Goal: Task Accomplishment & Management: Use online tool/utility

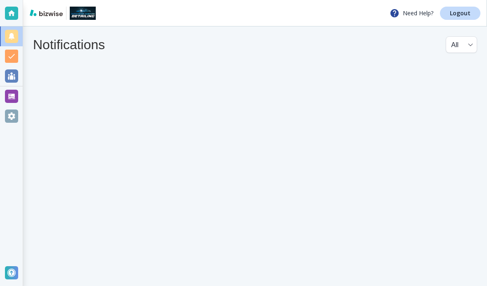
click at [59, 44] on h4 "Notifications" at bounding box center [69, 45] width 72 height 16
click at [11, 58] on div at bounding box center [11, 56] width 13 height 13
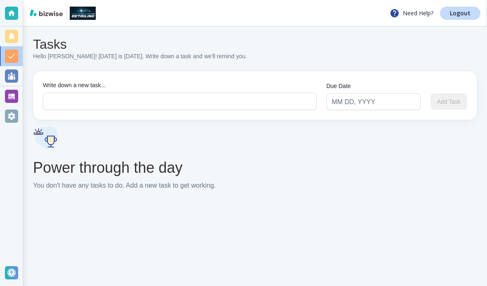
click at [11, 79] on div at bounding box center [11, 75] width 13 height 13
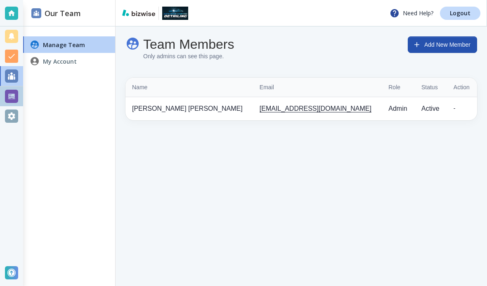
click at [17, 98] on div at bounding box center [11, 96] width 13 height 13
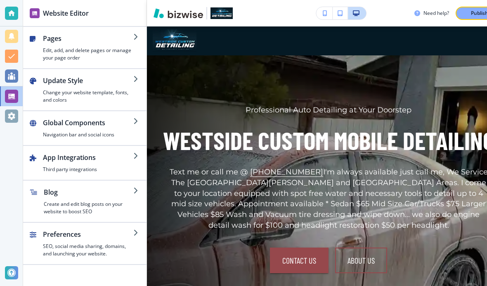
click at [89, 48] on h4 "Edit, add, and delete pages or manage your page order" at bounding box center [88, 54] width 90 height 15
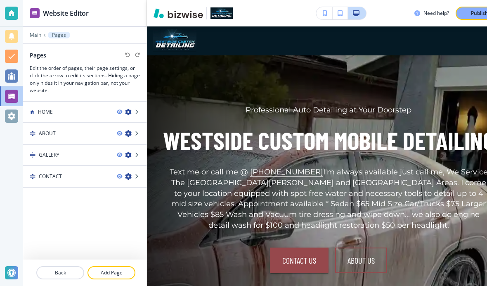
click at [55, 113] on div "HOME" at bounding box center [66, 111] width 87 height 7
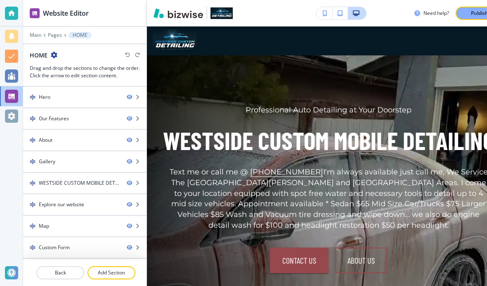
click at [66, 95] on div "Hero" at bounding box center [71, 96] width 97 height 7
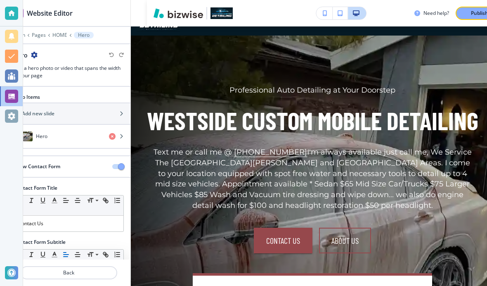
scroll to position [26, 23]
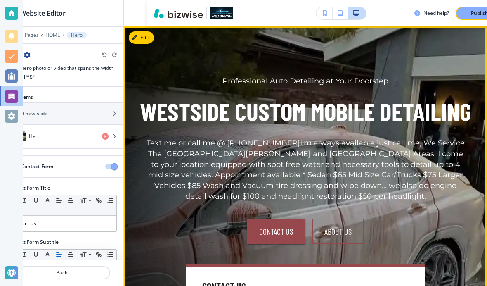
click at [49, 131] on div "Hero" at bounding box center [47, 136] width 95 height 10
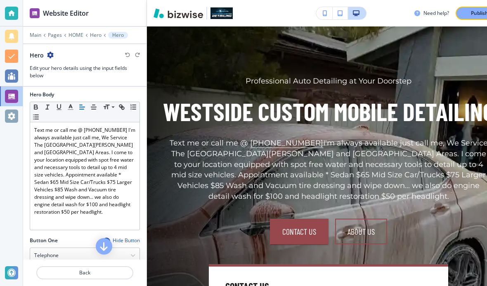
scroll to position [190, 0]
click at [62, 178] on p "Text me or call me @ [PHONE_NUMBER] I'm always available just call me, We Servi…" at bounding box center [84, 170] width 101 height 89
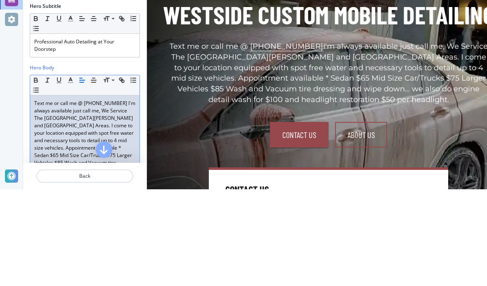
scroll to position [124, 0]
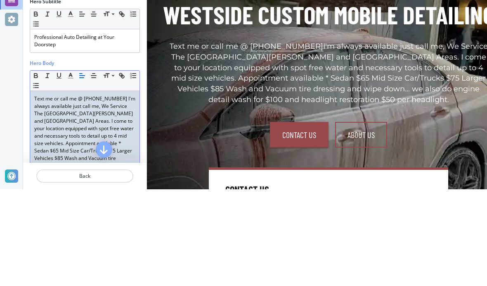
click at [137, 168] on icon "button" at bounding box center [133, 171] width 7 height 7
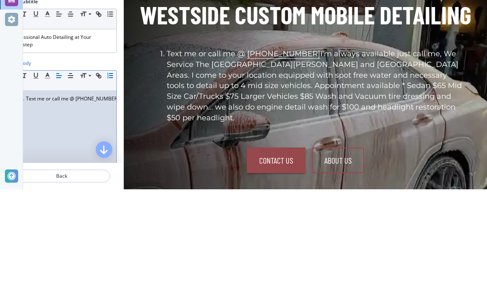
scroll to position [0, 0]
click at [112, 167] on button "button" at bounding box center [110, 172] width 12 height 10
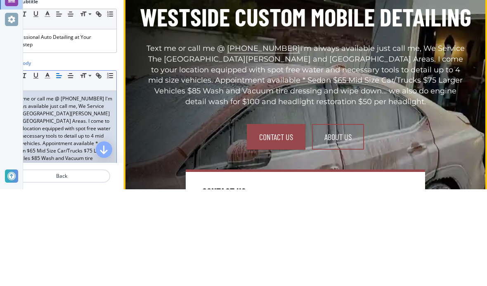
scroll to position [27, 0]
click at [412, 140] on p "Text me or call me @ [PHONE_NUMBER] I'm always available just call me, We Servi…" at bounding box center [306, 172] width 322 height 64
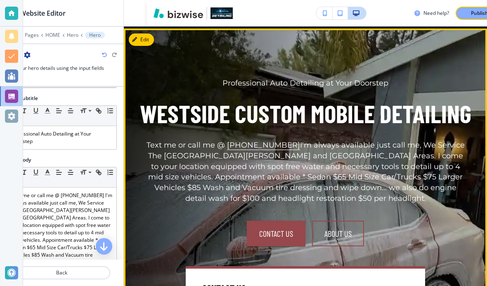
click at [87, 192] on p "Text me or call me @ [PHONE_NUMBER] I'm always available just call me, We Servi…" at bounding box center [61, 236] width 101 height 89
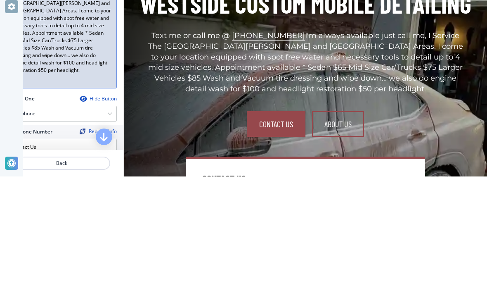
scroll to position [215, 0]
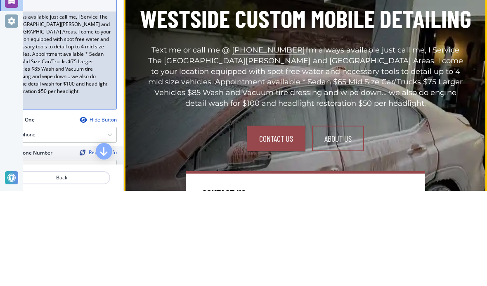
click at [46, 101] on p "Text me or call me @ [PHONE_NUMBER] I'm always available just call me, I Servic…" at bounding box center [61, 145] width 101 height 89
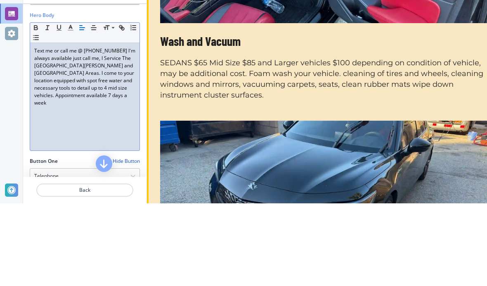
scroll to position [667, 0]
click at [250, 116] on div "Wash and Vacuum SEDANS $65 Mid Size $85 and Larger vehicles $100 depending on c…" at bounding box center [328, 150] width 337 height 68
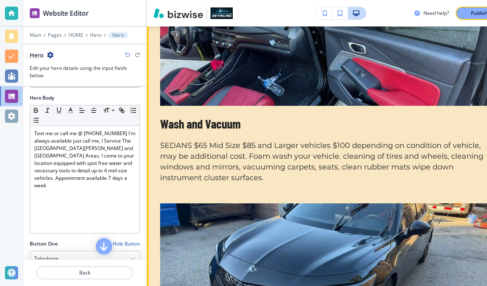
click at [265, 116] on h5 "Wash and Vacuum" at bounding box center [328, 124] width 337 height 17
click at [225, 140] on p "SEDANS $65 Mid Size $85 and Larger vehicles $100 depending on condition of vehi…" at bounding box center [328, 161] width 337 height 43
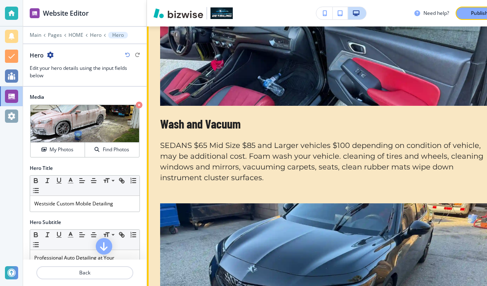
scroll to position [0, 0]
click at [14, 75] on div at bounding box center [11, 75] width 13 height 13
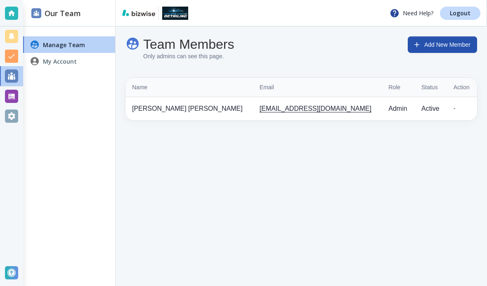
click at [10, 92] on div at bounding box center [11, 96] width 13 height 13
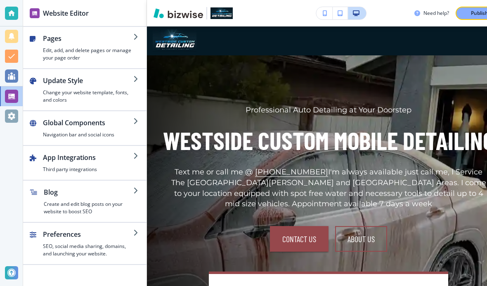
click at [54, 47] on h4 "Edit, add, and delete pages or manage your page order" at bounding box center [88, 54] width 90 height 15
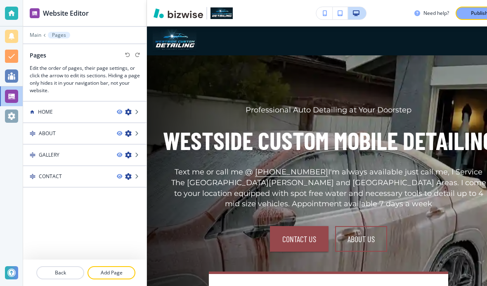
click at [39, 151] on h4 "GALLERY" at bounding box center [49, 154] width 21 height 7
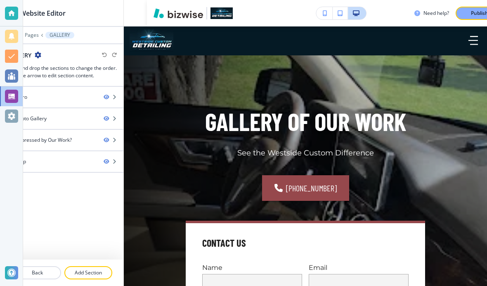
click at [49, 95] on div "Hero" at bounding box center [48, 96] width 97 height 7
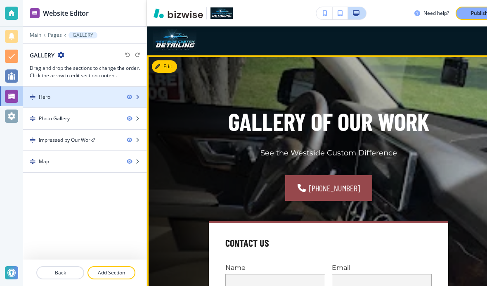
scroll to position [34, 0]
click at [50, 115] on div "Photo Gallery" at bounding box center [54, 118] width 31 height 7
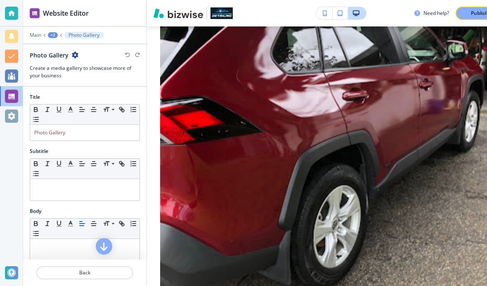
scroll to position [-14, 0]
click at [11, 93] on div at bounding box center [11, 96] width 13 height 13
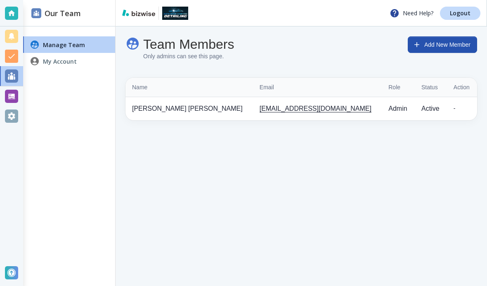
click at [14, 90] on div at bounding box center [11, 96] width 13 height 13
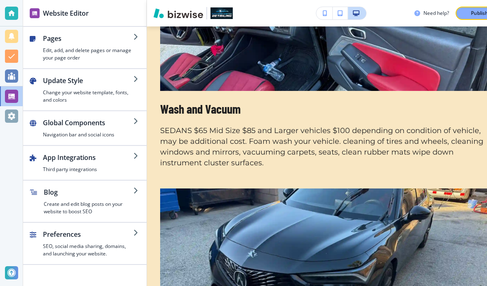
scroll to position [682, 0]
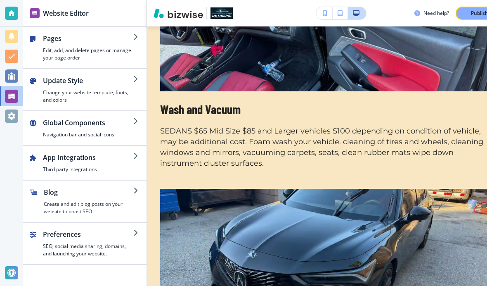
click at [47, 47] on h4 "Edit, add, and delete pages or manage your page order" at bounding box center [88, 54] width 90 height 15
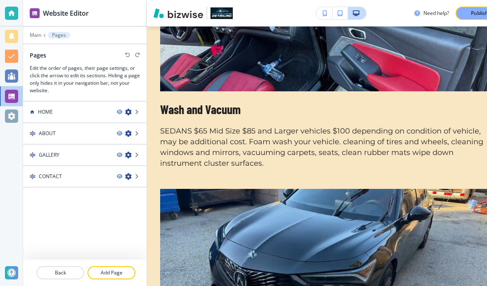
click at [43, 133] on h4 "ABOUT" at bounding box center [47, 133] width 17 height 7
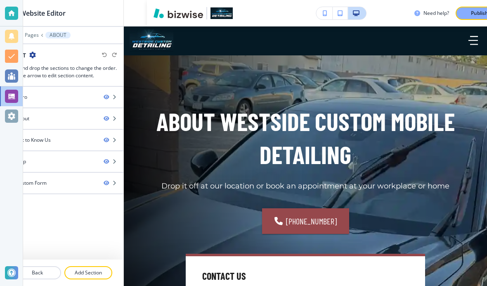
scroll to position [0, 0]
click at [43, 136] on div "Get to Know Us" at bounding box center [33, 139] width 35 height 7
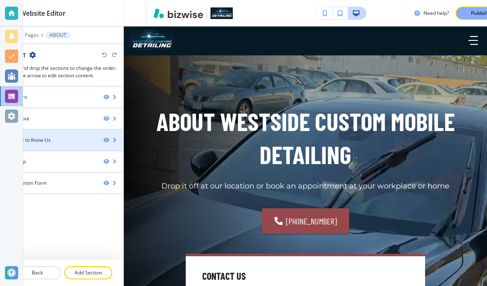
click at [41, 122] on div at bounding box center [61, 125] width 123 height 7
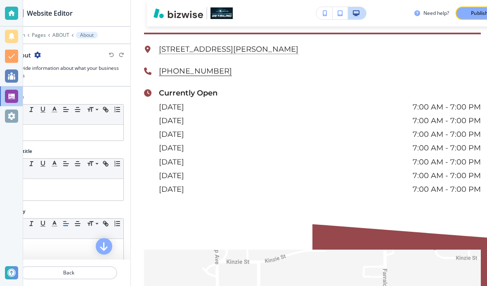
scroll to position [10, 16]
click at [470, 13] on div "Publish" at bounding box center [480, 12] width 26 height 7
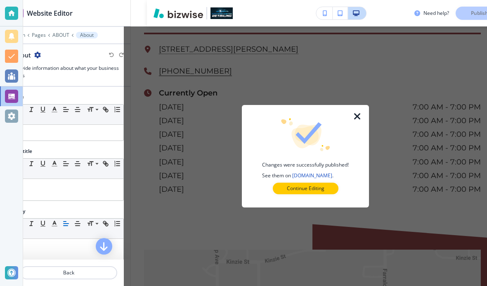
click at [325, 187] on button "Continue Editing" at bounding box center [306, 189] width 66 height 12
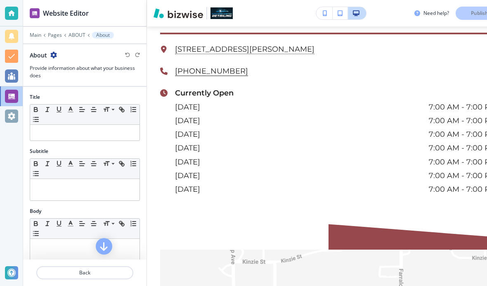
scroll to position [0, 0]
click at [97, 242] on button "button" at bounding box center [104, 246] width 17 height 17
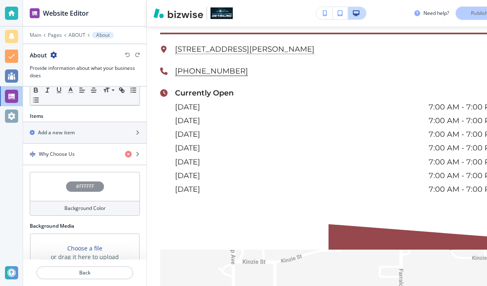
scroll to position [240, 0]
click at [52, 55] on icon "button" at bounding box center [53, 55] width 7 height 7
click at [32, 70] on h3 "Provide information about what your business does" at bounding box center [85, 71] width 110 height 15
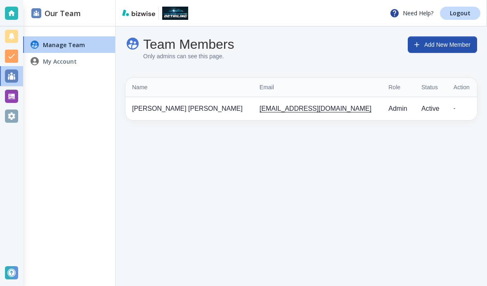
click at [10, 116] on div at bounding box center [11, 115] width 13 height 13
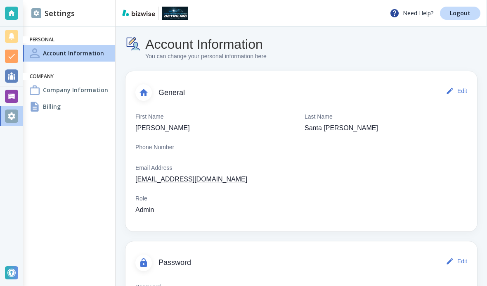
click at [334, 132] on p "Santa [PERSON_NAME]" at bounding box center [341, 128] width 73 height 10
click at [333, 126] on p "Santa [PERSON_NAME]" at bounding box center [341, 128] width 73 height 10
click at [460, 90] on button "Edit" at bounding box center [457, 91] width 26 height 17
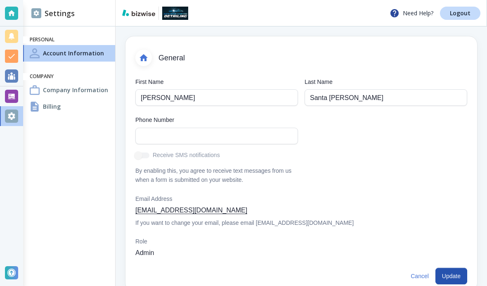
scroll to position [37, 0]
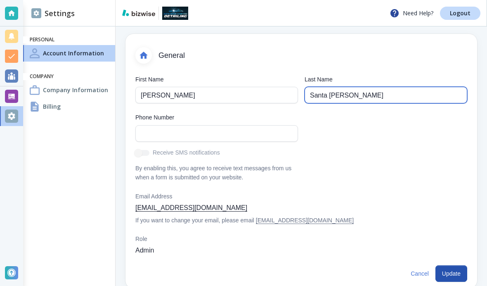
click at [334, 98] on input "Santa [PERSON_NAME]" at bounding box center [386, 95] width 152 height 16
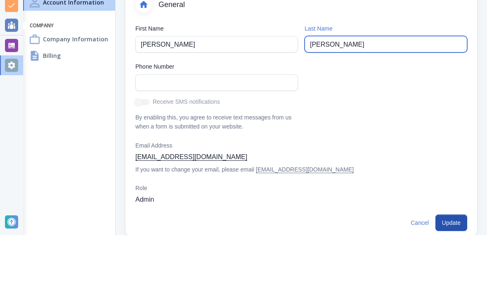
type input "[PERSON_NAME]"
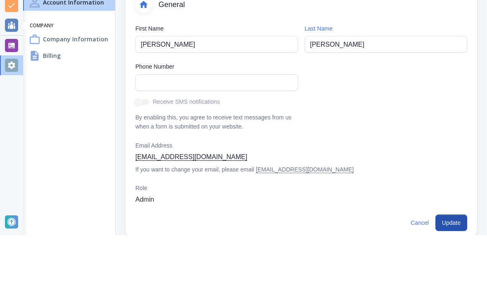
click at [470, 67] on div "First Name [PERSON_NAME] First Name Last Name [PERSON_NAME] Last Name Phone Num…" at bounding box center [302, 164] width 352 height 195
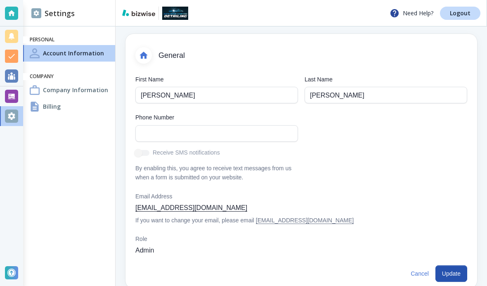
click at [455, 273] on button "Update" at bounding box center [452, 273] width 32 height 17
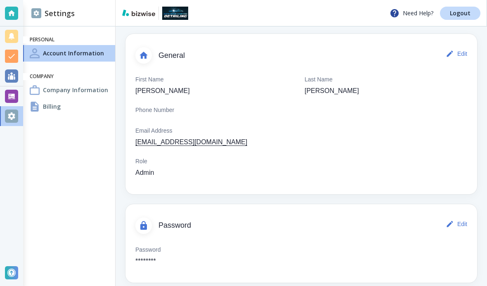
click at [13, 76] on div at bounding box center [11, 75] width 13 height 13
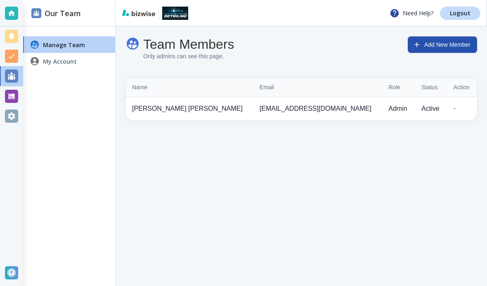
scroll to position [34, 0]
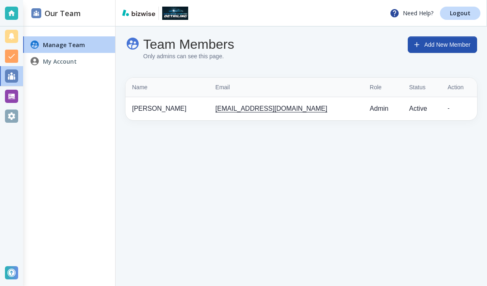
click at [50, 61] on h4 "My Account" at bounding box center [60, 61] width 34 height 9
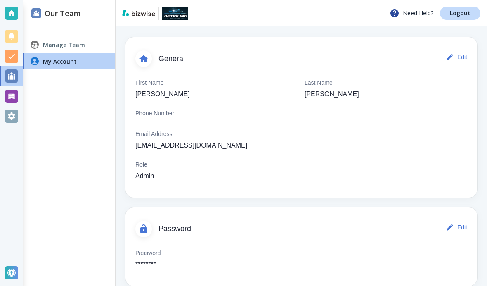
click at [12, 62] on div at bounding box center [11, 56] width 13 height 13
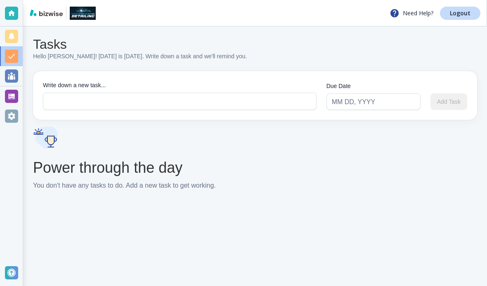
click at [14, 93] on div at bounding box center [11, 96] width 13 height 13
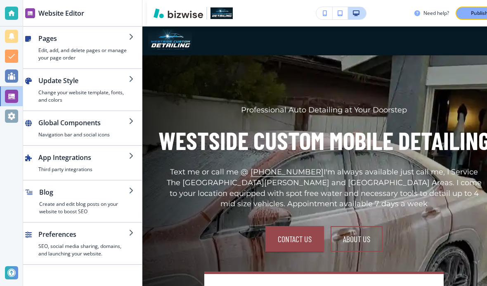
scroll to position [1, 5]
click at [48, 51] on h4 "Edit, add, and delete pages or manage your page order" at bounding box center [83, 54] width 90 height 15
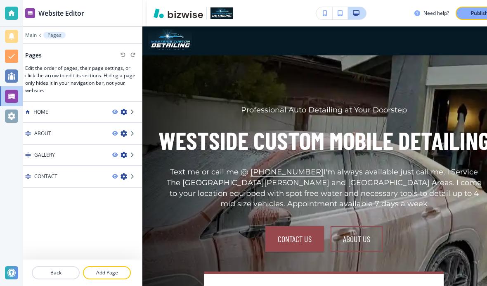
click at [42, 110] on h4 "HOME" at bounding box center [40, 111] width 15 height 7
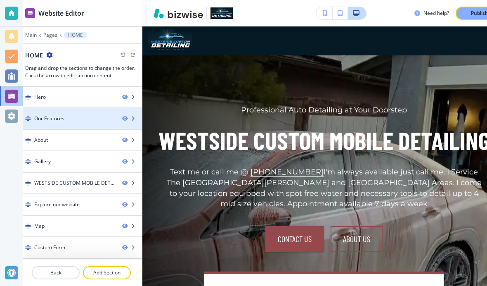
click at [130, 117] on icon "button" at bounding box center [132, 118] width 5 height 5
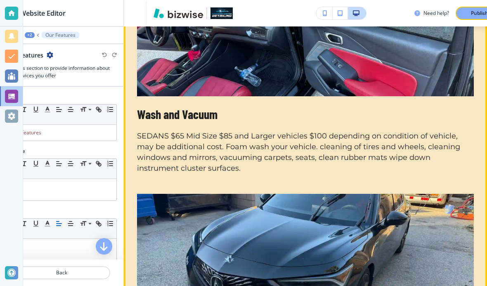
scroll to position [677, 0]
click at [57, 129] on p "Our Features" at bounding box center [61, 132] width 101 height 7
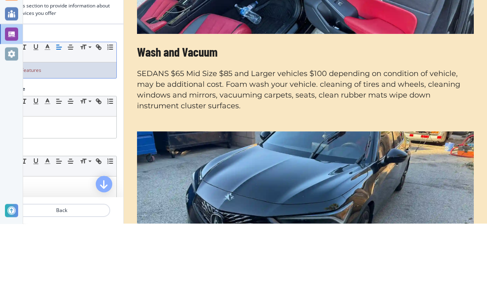
click at [48, 125] on div "Our Features" at bounding box center [61, 133] width 109 height 16
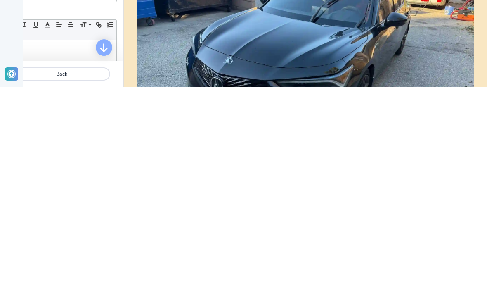
scroll to position [0, 23]
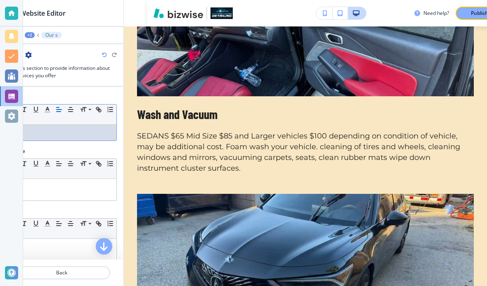
click at [28, 36] on div "+2" at bounding box center [30, 35] width 10 height 6
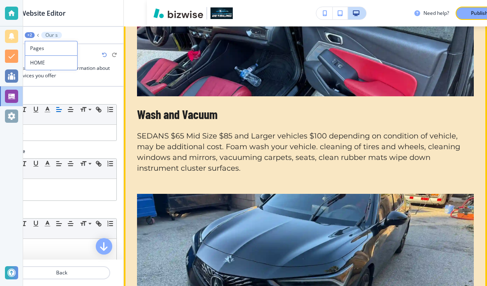
click at [422, 137] on p "SEDANS $65 Mid Size $85 and Larger vehicles $100 depending on condition of vehi…" at bounding box center [305, 152] width 337 height 43
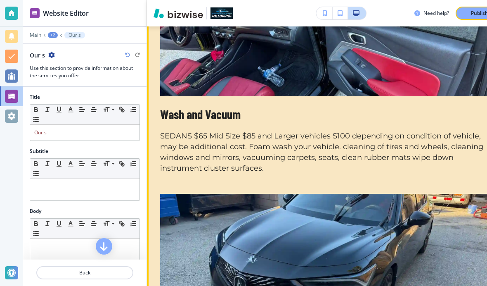
scroll to position [0, 0]
click at [2, 271] on div at bounding box center [11, 273] width 23 height 20
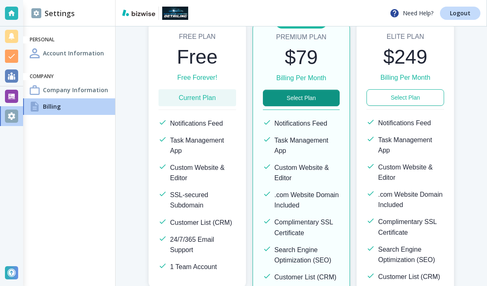
scroll to position [109, 0]
click at [12, 115] on div at bounding box center [11, 115] width 13 height 13
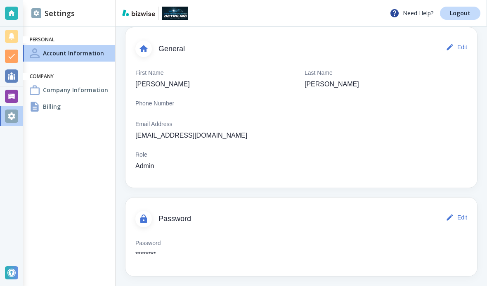
scroll to position [41, 0]
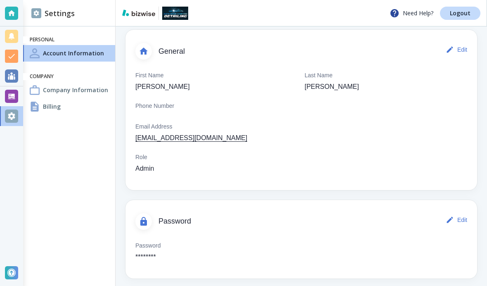
click at [15, 96] on div at bounding box center [11, 96] width 13 height 13
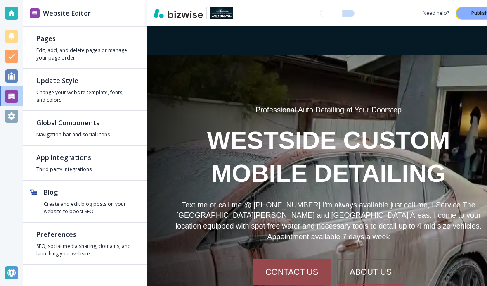
scroll to position [34, 0]
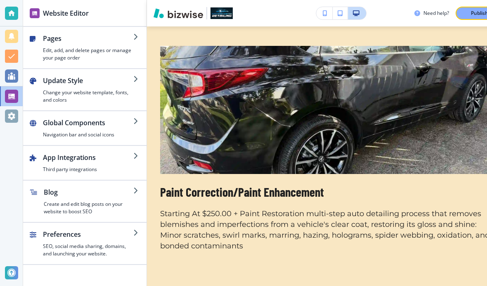
click at [54, 89] on h4 "Change your website template, fonts, and colors" at bounding box center [88, 96] width 90 height 15
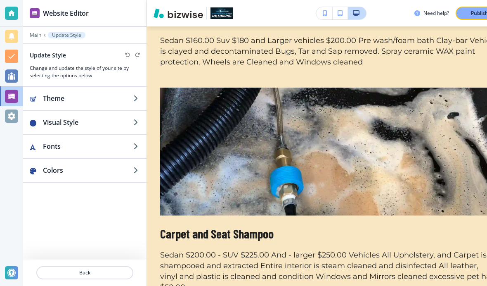
scroll to position [997, 0]
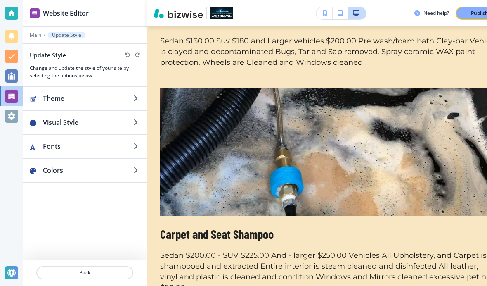
click at [341, 14] on icon "button" at bounding box center [340, 13] width 5 height 6
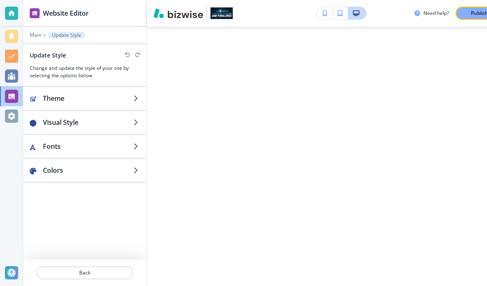
click at [341, 9] on button "button" at bounding box center [340, 13] width 15 height 12
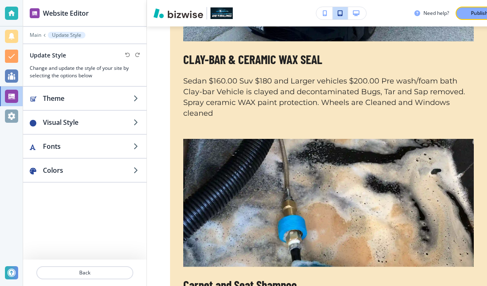
click at [341, 13] on icon "button" at bounding box center [340, 13] width 5 height 6
click at [356, 13] on icon "button" at bounding box center [356, 13] width 7 height 6
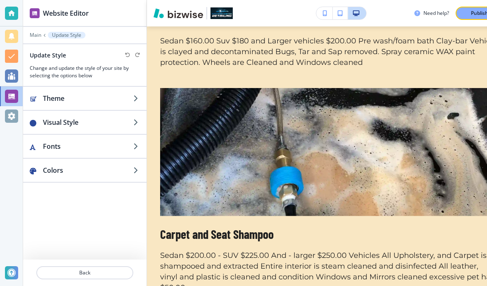
click at [46, 141] on h2 "Fonts" at bounding box center [88, 146] width 90 height 10
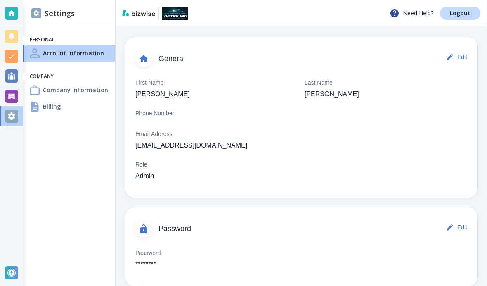
click at [11, 92] on div at bounding box center [11, 96] width 13 height 13
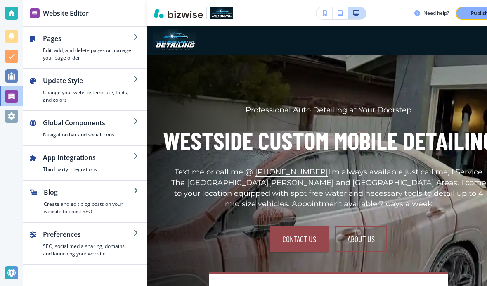
click at [57, 47] on h4 "Edit, add, and delete pages or manage your page order" at bounding box center [88, 54] width 90 height 15
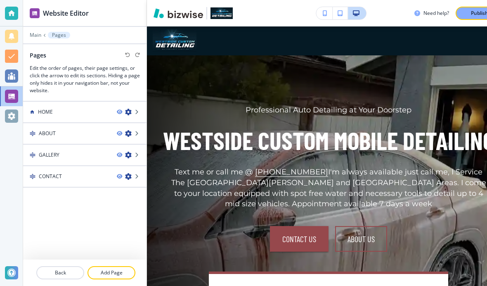
click at [128, 133] on icon "button" at bounding box center [128, 133] width 7 height 7
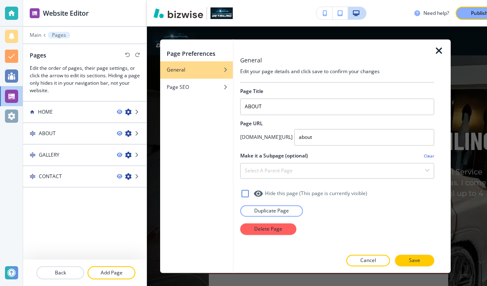
click at [126, 156] on icon "button" at bounding box center [128, 155] width 7 height 7
click at [126, 154] on icon "button" at bounding box center [128, 155] width 7 height 7
click at [127, 173] on icon "button" at bounding box center [128, 176] width 7 height 7
click at [128, 175] on icon "button" at bounding box center [128, 176] width 7 height 7
click at [173, 86] on h4 "Page SEO" at bounding box center [178, 86] width 22 height 7
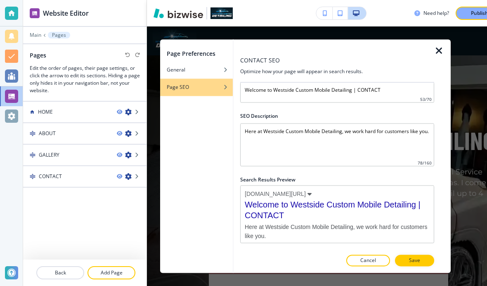
scroll to position [18, 0]
click at [421, 261] on button "Save" at bounding box center [414, 261] width 39 height 12
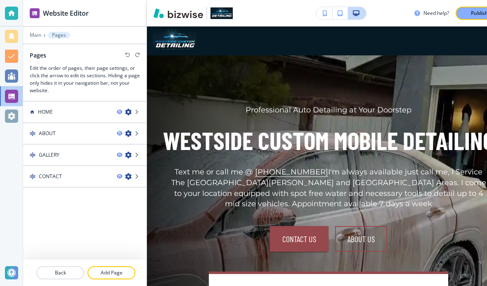
click at [51, 110] on h4 "HOME" at bounding box center [45, 111] width 15 height 7
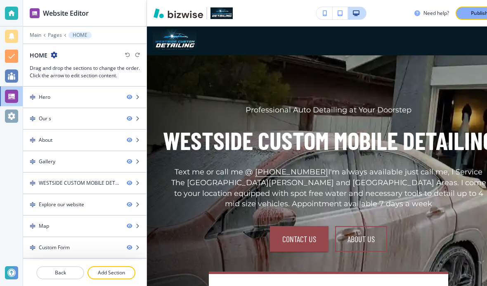
click at [137, 159] on icon "button" at bounding box center [137, 161] width 5 height 5
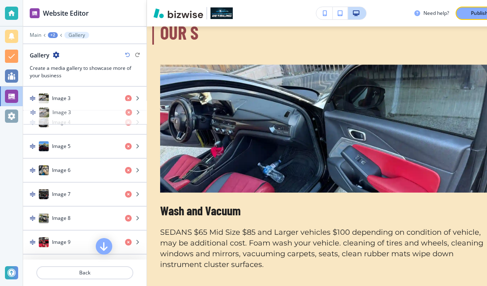
scroll to position [379, 0]
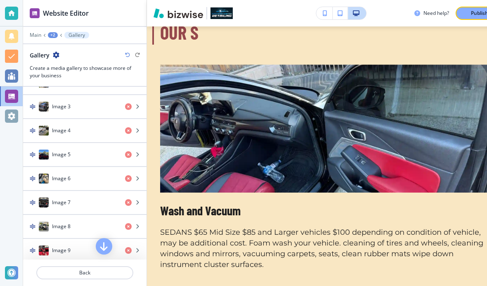
click at [102, 246] on icon "button" at bounding box center [104, 246] width 10 height 10
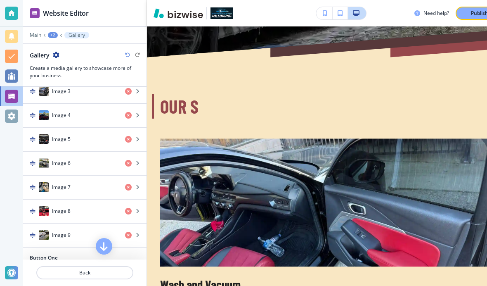
scroll to position [507, 0]
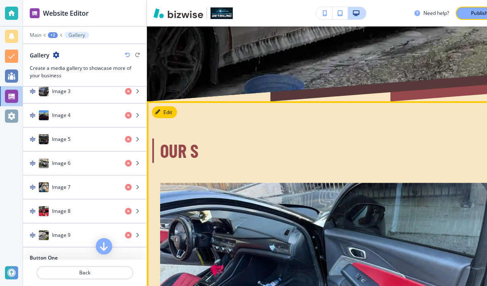
click at [162, 106] on button "Edit" at bounding box center [164, 112] width 25 height 12
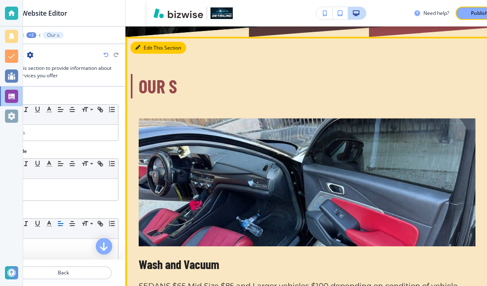
scroll to position [537, 0]
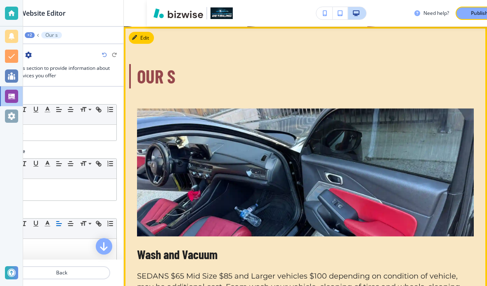
click at [177, 64] on p "Our s" at bounding box center [305, 76] width 337 height 25
click at [182, 64] on p "Our s" at bounding box center [305, 76] width 337 height 25
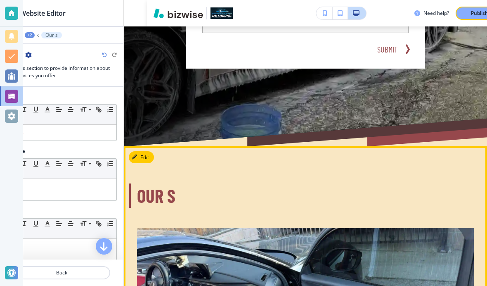
scroll to position [421, 0]
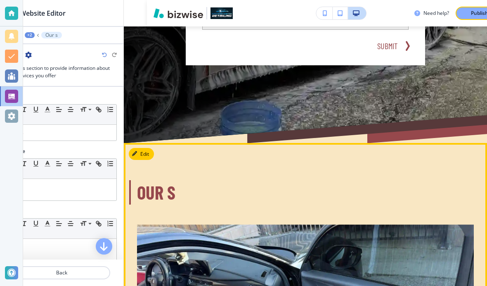
click at [140, 148] on button "Edit" at bounding box center [141, 154] width 25 height 12
click at [147, 148] on button "Edit This Section" at bounding box center [157, 154] width 56 height 12
click at [213, 180] on p "Our s" at bounding box center [305, 192] width 337 height 25
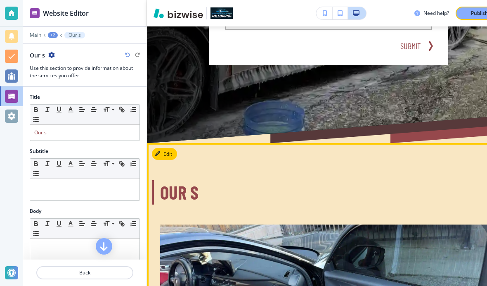
scroll to position [0, 0]
click at [51, 135] on p "Our s" at bounding box center [84, 132] width 101 height 7
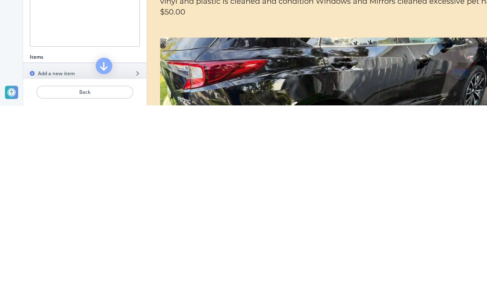
scroll to position [120, 0]
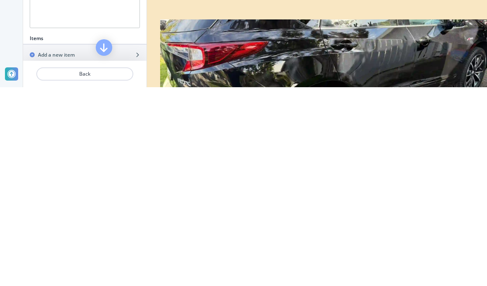
click at [131, 272] on icon "button" at bounding box center [128, 275] width 7 height 7
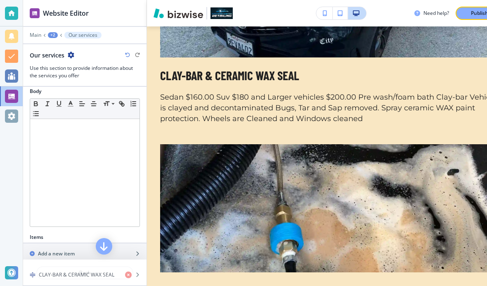
scroll to position [4, 0]
click at [101, 245] on icon "button" at bounding box center [104, 246] width 10 height 10
click at [104, 243] on icon "button" at bounding box center [104, 246] width 10 height 10
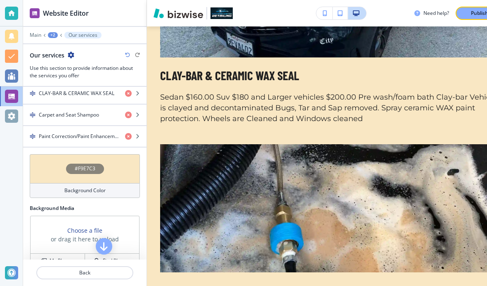
scroll to position [316, 0]
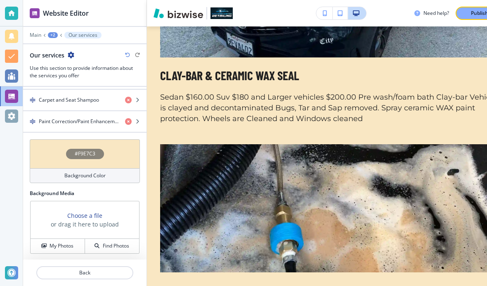
click at [10, 269] on div at bounding box center [11, 272] width 13 height 13
click at [9, 269] on div at bounding box center [11, 272] width 13 height 13
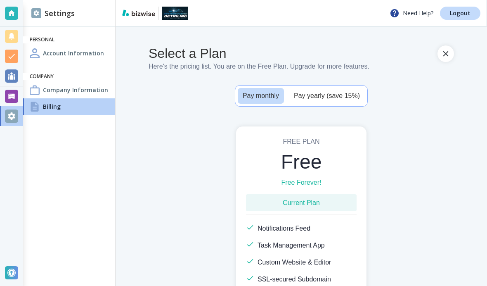
click at [6, 91] on div at bounding box center [11, 96] width 13 height 13
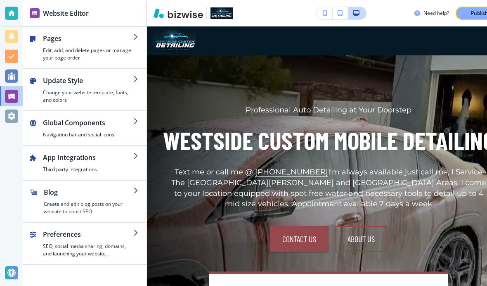
click at [59, 47] on h4 "Edit, add, and delete pages or manage your page order" at bounding box center [88, 54] width 90 height 15
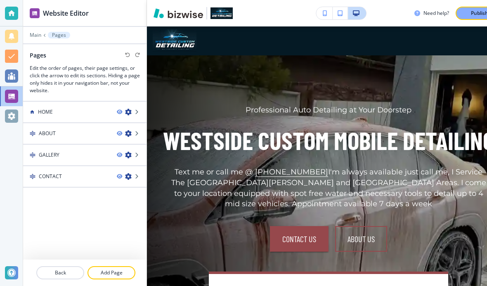
click at [35, 173] on img at bounding box center [33, 176] width 6 height 6
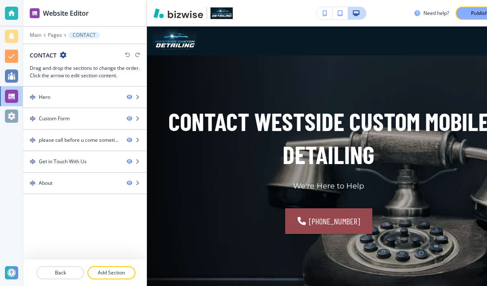
scroll to position [28, 0]
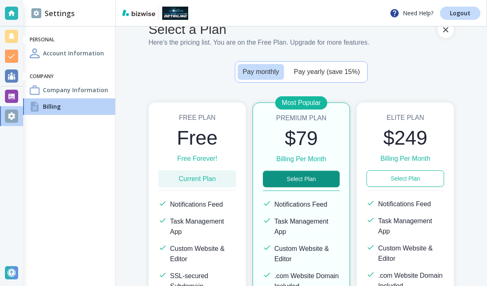
click at [55, 85] on h4 "Company Information" at bounding box center [75, 89] width 65 height 9
click at [44, 90] on h4 "Company Information" at bounding box center [75, 89] width 65 height 9
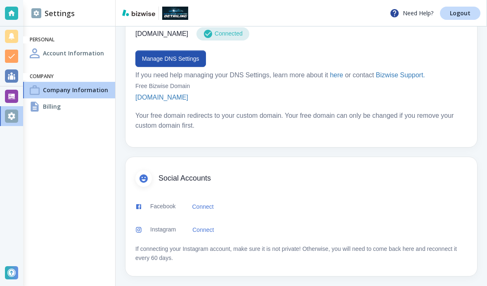
scroll to position [482, 0]
click at [209, 229] on link "Connect" at bounding box center [203, 229] width 28 height 17
click at [212, 205] on button "Connect" at bounding box center [203, 206] width 28 height 17
click at [43, 107] on h4 "Billing" at bounding box center [52, 106] width 18 height 9
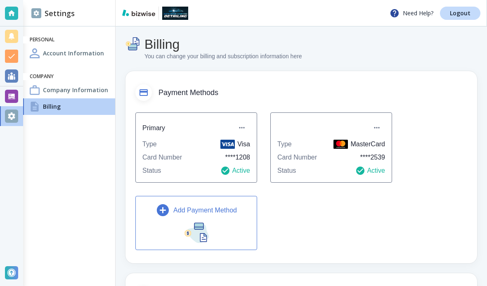
click at [15, 92] on div at bounding box center [11, 96] width 13 height 13
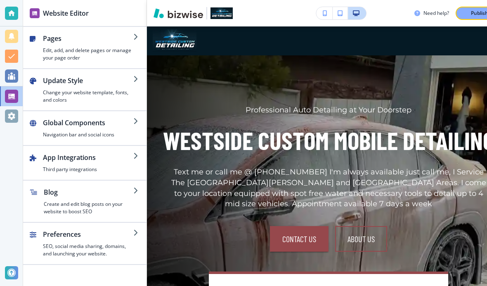
click at [48, 48] on h4 "Edit, add, and delete pages or manage your page order" at bounding box center [88, 54] width 90 height 15
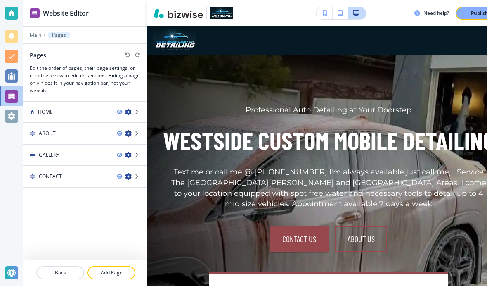
click at [41, 110] on h4 "HOME" at bounding box center [45, 111] width 15 height 7
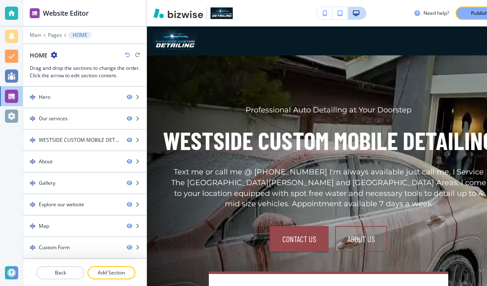
scroll to position [7, 0]
click at [45, 136] on div "WESTSIDE CUSTOM MOBILE DETAILING" at bounding box center [79, 139] width 81 height 7
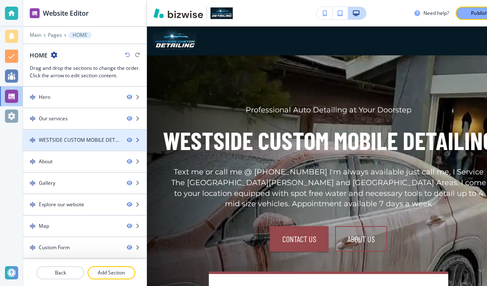
click at [50, 115] on div "Our services" at bounding box center [53, 118] width 29 height 7
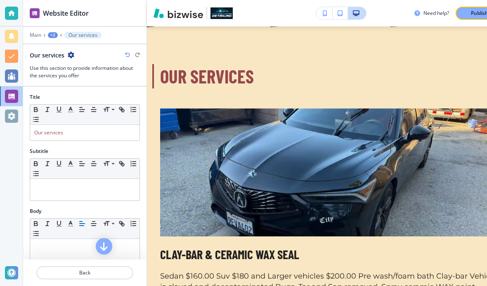
scroll to position [34, 0]
click at [97, 246] on button "button" at bounding box center [104, 246] width 17 height 17
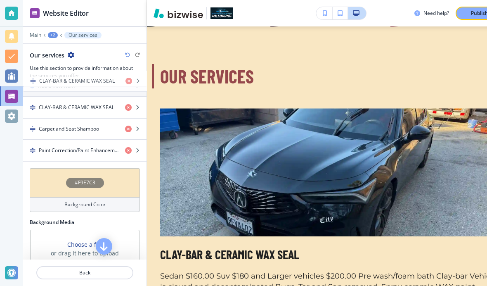
scroll to position [283, 0]
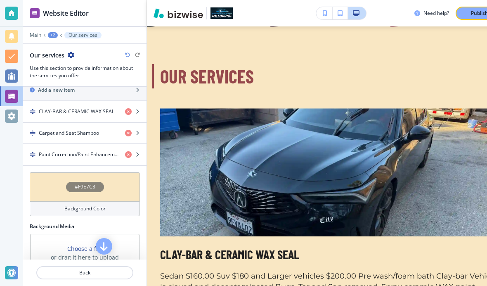
click at [45, 129] on h4 "Carpet and Seat Shampoo" at bounding box center [69, 132] width 60 height 7
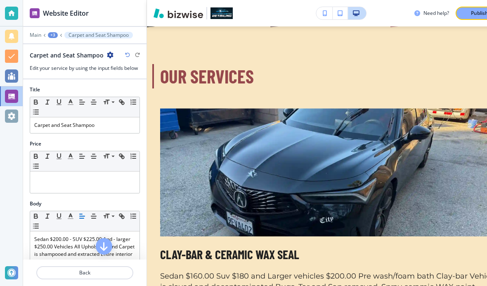
click at [35, 121] on p "Carpet and Seat Shampoo" at bounding box center [84, 124] width 101 height 7
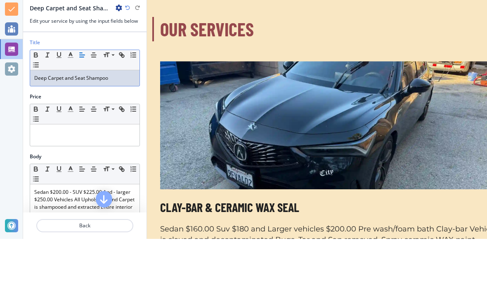
click at [73, 121] on p "Deep Carpet and Seat Shampoo" at bounding box center [84, 124] width 101 height 7
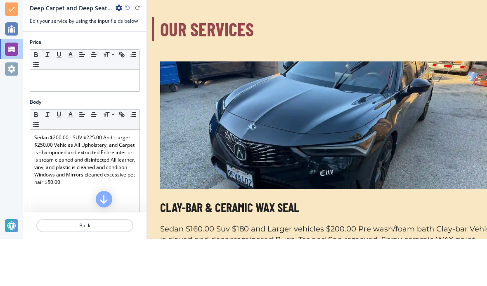
scroll to position [49, 0]
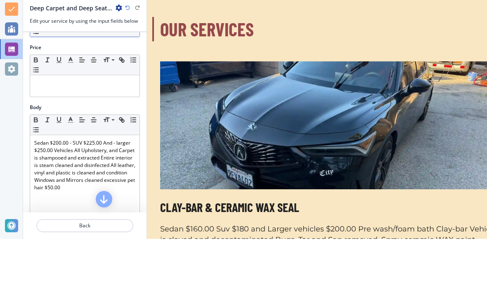
click at [45, 126] on p at bounding box center [84, 129] width 101 height 7
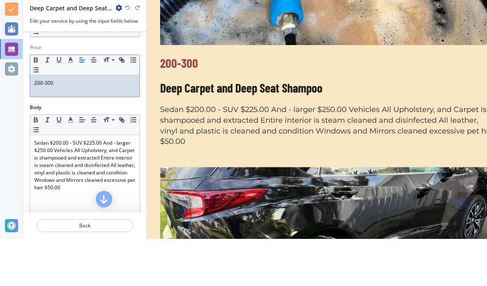
scroll to position [898, 0]
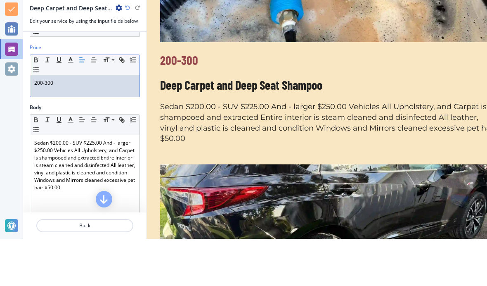
click at [31, 122] on div "200-300" at bounding box center [84, 132] width 109 height 21
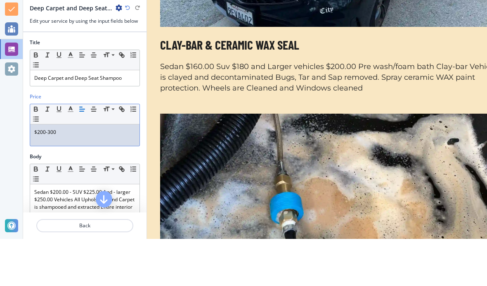
scroll to position [0, 0]
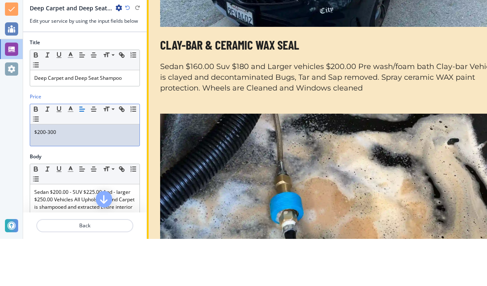
click at [417, 151] on div at bounding box center [318, 220] width 357 height 138
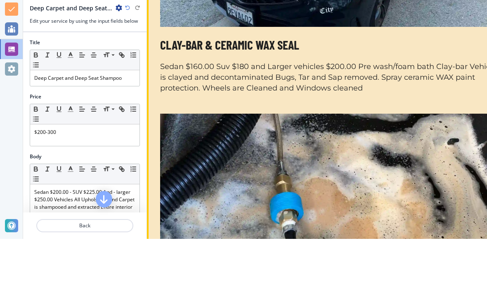
click at [417, 109] on p "Sedan $160.00 Suv $180 and Larger vehicles $200.00 Pre wash/foam bath Clay-bar …" at bounding box center [328, 125] width 337 height 32
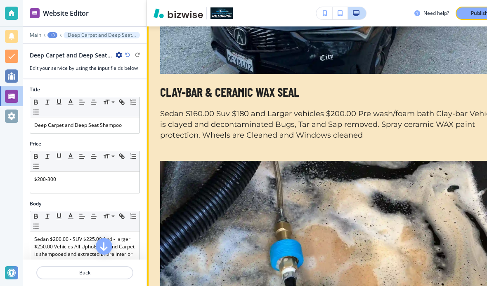
click at [100, 245] on icon "button" at bounding box center [104, 246] width 10 height 10
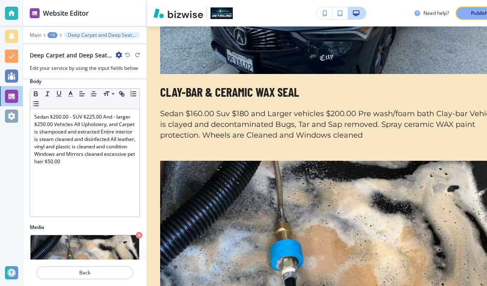
scroll to position [156, 0]
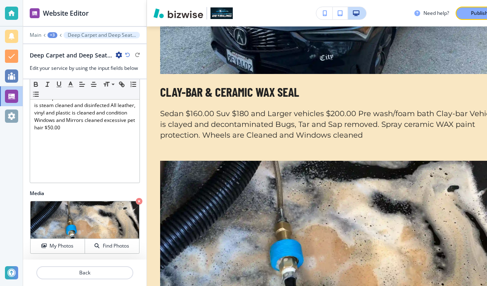
click at [71, 270] on p "Back" at bounding box center [84, 272] width 95 height 7
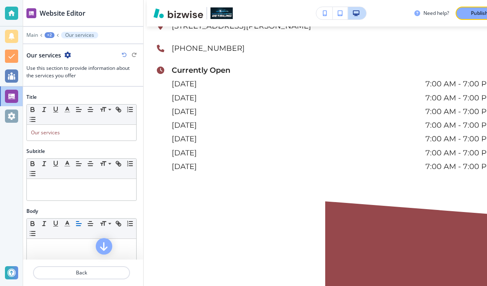
scroll to position [0, 4]
click at [67, 55] on icon "button" at bounding box center [67, 55] width 7 height 7
click at [37, 71] on h3 "Use this section to provide information about the services you offer" at bounding box center [81, 71] width 110 height 15
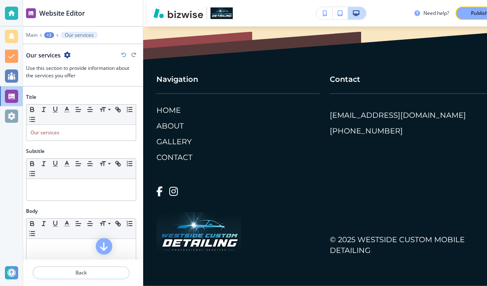
scroll to position [7010, 0]
click at [474, 15] on p "Publish" at bounding box center [479, 12] width 17 height 7
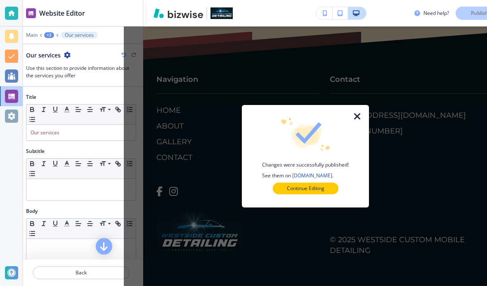
click at [324, 186] on p "Continue Editing" at bounding box center [306, 188] width 38 height 7
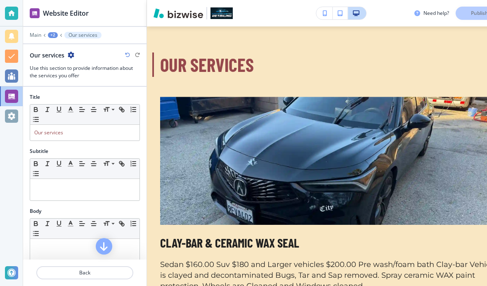
scroll to position [549, 0]
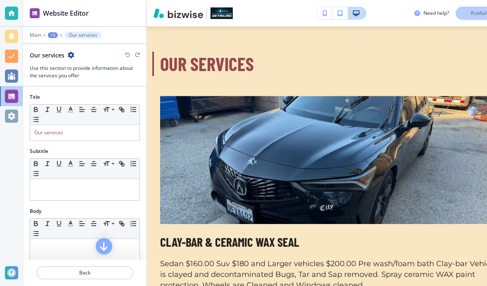
click at [97, 245] on button "button" at bounding box center [104, 246] width 17 height 17
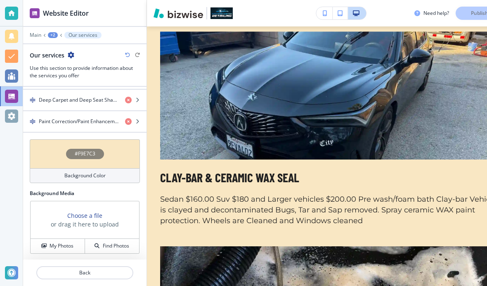
scroll to position [34, 0]
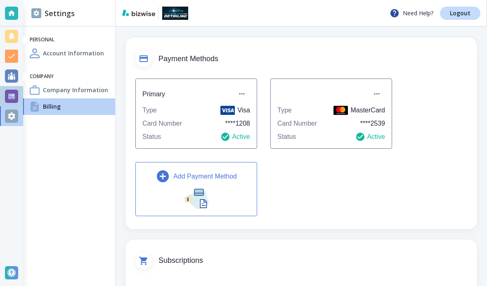
click at [11, 93] on div at bounding box center [11, 96] width 13 height 13
click at [12, 97] on div at bounding box center [11, 96] width 13 height 13
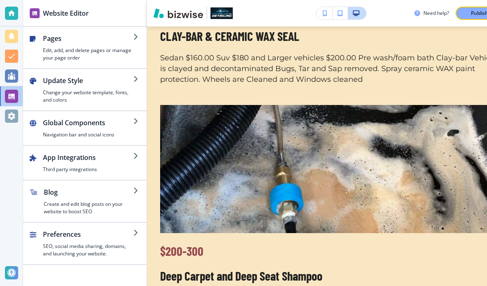
scroll to position [756, 0]
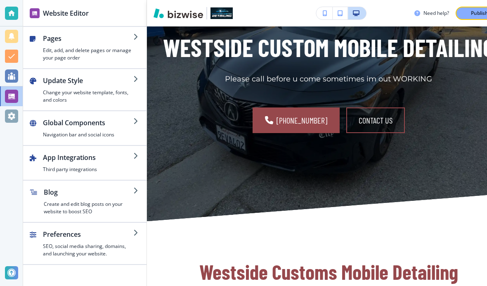
click at [46, 47] on h4 "Edit, add, and delete pages or manage your page order" at bounding box center [88, 54] width 90 height 15
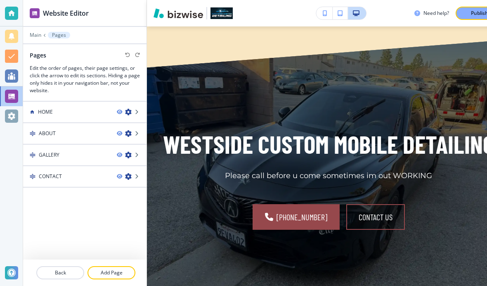
scroll to position [1311, 0]
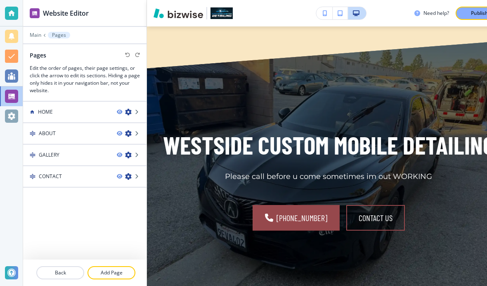
click at [35, 130] on img at bounding box center [33, 133] width 6 height 6
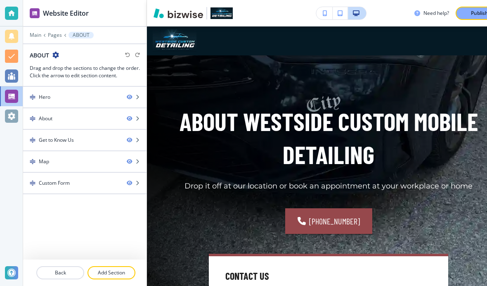
scroll to position [34, 0]
click at [55, 264] on div at bounding box center [84, 262] width 123 height 7
click at [61, 271] on p "Back" at bounding box center [60, 272] width 46 height 7
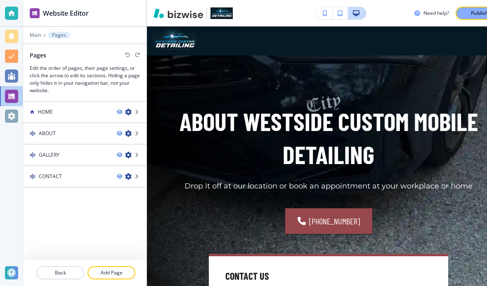
click at [45, 151] on h4 "GALLERY" at bounding box center [49, 154] width 21 height 7
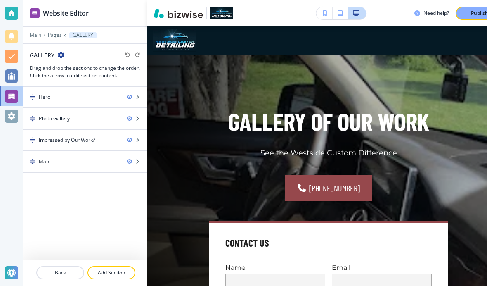
scroll to position [26, 23]
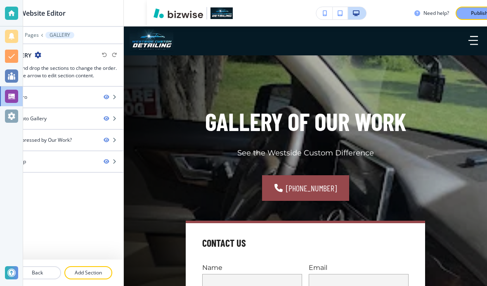
click at [32, 115] on div "Photo Gallery" at bounding box center [31, 118] width 31 height 7
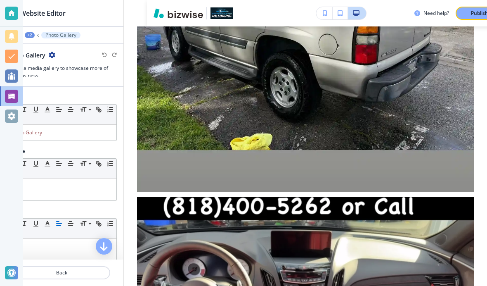
scroll to position [2467, 0]
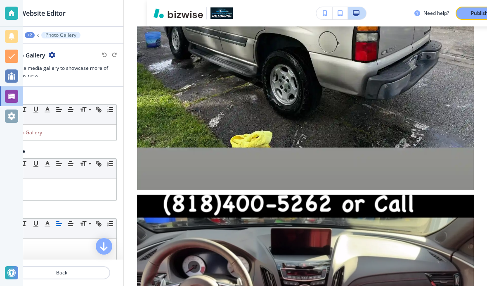
click at [8, 76] on div at bounding box center [11, 75] width 13 height 13
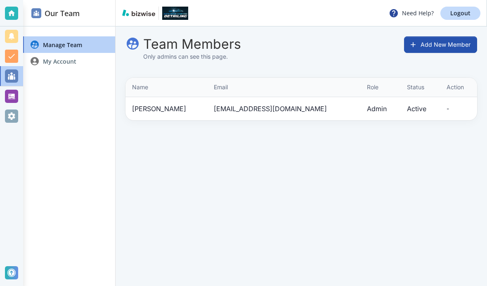
scroll to position [26, 0]
click at [11, 96] on div at bounding box center [11, 96] width 13 height 13
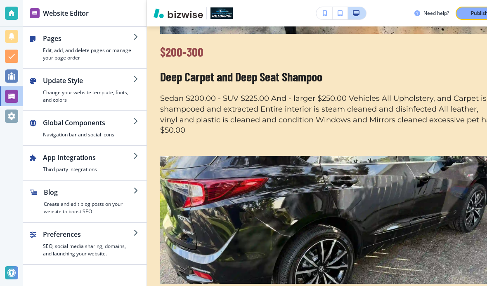
scroll to position [953, 0]
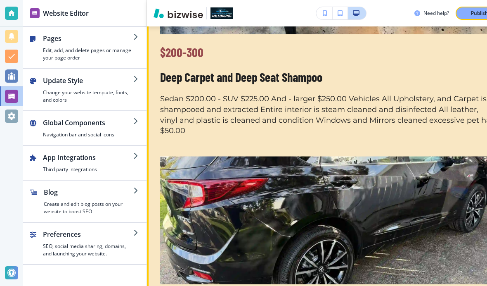
click at [429, 146] on div at bounding box center [318, 215] width 357 height 138
click at [50, 47] on h4 "Edit, add, and delete pages or manage your page order" at bounding box center [88, 54] width 90 height 15
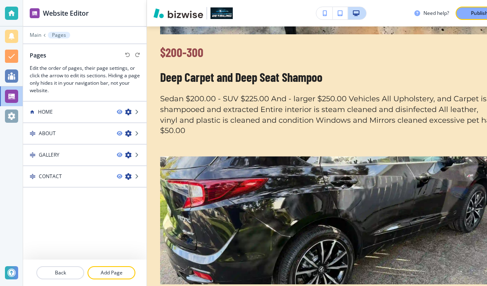
click at [50, 108] on h4 "HOME" at bounding box center [45, 111] width 15 height 7
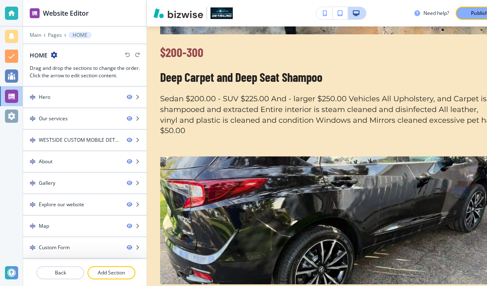
click at [45, 136] on div "WESTSIDE CUSTOM MOBILE DETAILING" at bounding box center [79, 139] width 81 height 7
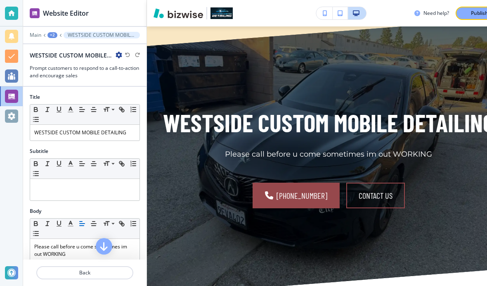
scroll to position [19, 0]
click at [102, 246] on icon "button" at bounding box center [104, 246] width 10 height 10
click at [5, 271] on div at bounding box center [11, 272] width 13 height 13
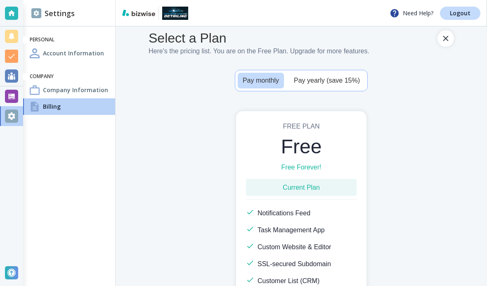
click at [12, 97] on div at bounding box center [11, 96] width 13 height 13
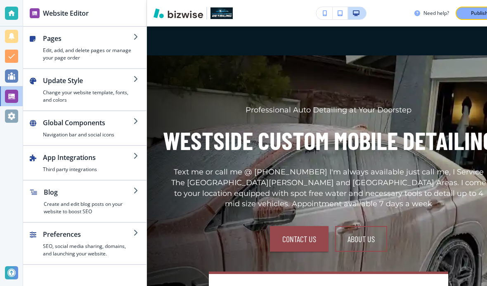
click at [39, 33] on div "button" at bounding box center [39, 47] width 7 height 28
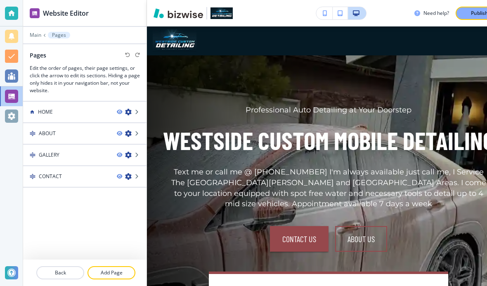
click at [49, 108] on h4 "HOME" at bounding box center [45, 111] width 15 height 7
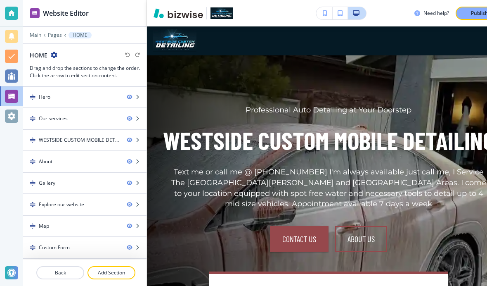
click at [40, 115] on div "Our services" at bounding box center [53, 118] width 29 height 7
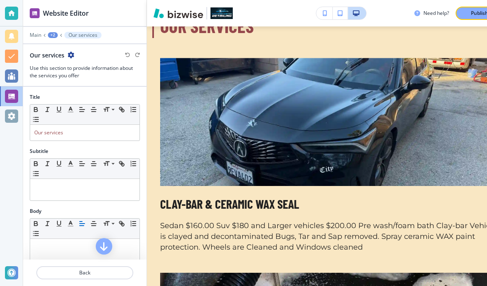
scroll to position [34, 0]
click at [103, 241] on icon "button" at bounding box center [104, 246] width 10 height 10
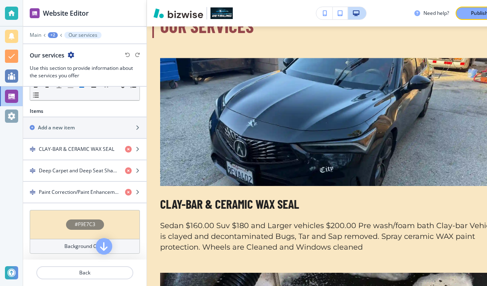
scroll to position [244, 0]
click at [135, 125] on div "Add a new item" at bounding box center [84, 128] width 123 height 7
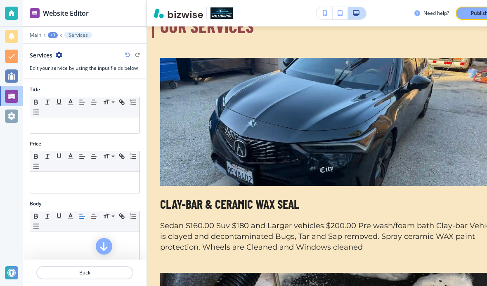
click at [47, 121] on p at bounding box center [84, 124] width 101 height 7
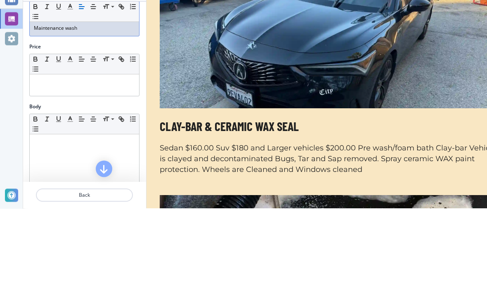
scroll to position [26, 0]
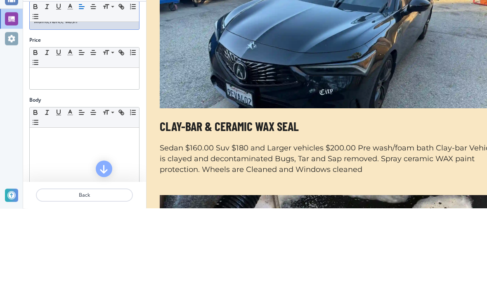
click at [40, 149] on p at bounding box center [84, 152] width 101 height 7
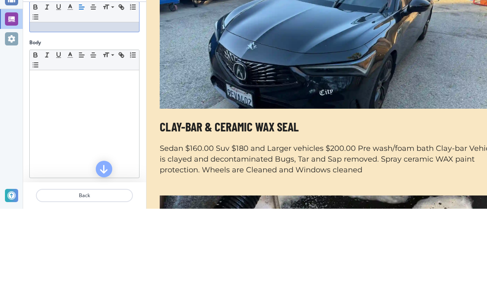
scroll to position [86, 0]
click at [43, 149] on p at bounding box center [84, 152] width 101 height 7
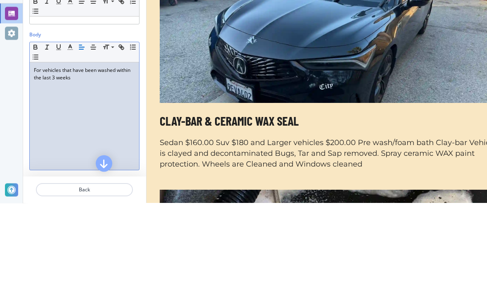
click at [92, 149] on p "For vehicles that have been washed within the last 3 weeks" at bounding box center [84, 156] width 101 height 15
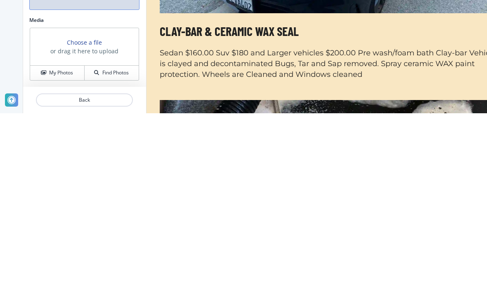
scroll to position [183, 0]
click at [54, 242] on h4 "My Photos" at bounding box center [61, 245] width 24 height 7
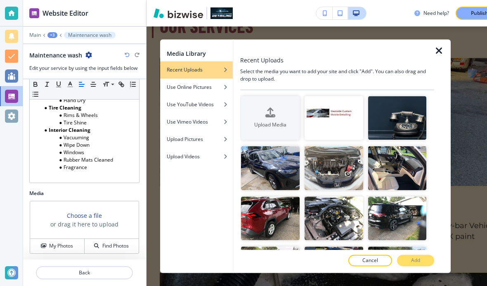
click at [427, 261] on div "Cancel Add" at bounding box center [337, 261] width 194 height 12
click at [423, 258] on div "Cancel Add" at bounding box center [337, 261] width 194 height 12
click at [407, 165] on img "button" at bounding box center [397, 168] width 59 height 44
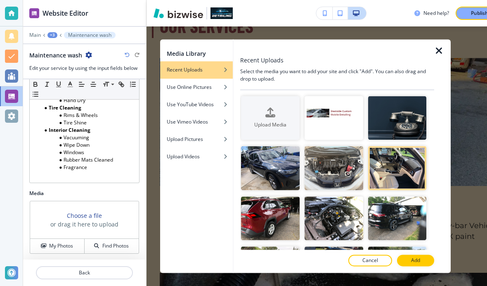
click at [0, 0] on p "Crop" at bounding box center [0, 0] width 0 height 0
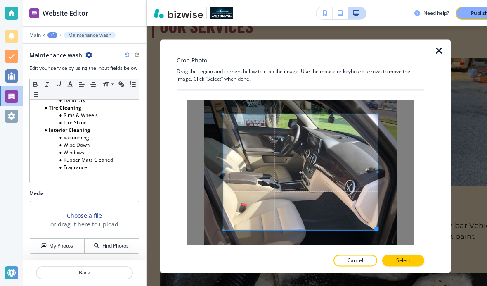
click at [408, 262] on p "Select" at bounding box center [403, 260] width 14 height 7
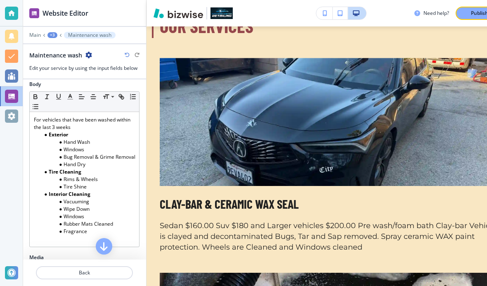
scroll to position [119, 0]
click at [68, 228] on li "Fragrance" at bounding box center [88, 231] width 94 height 7
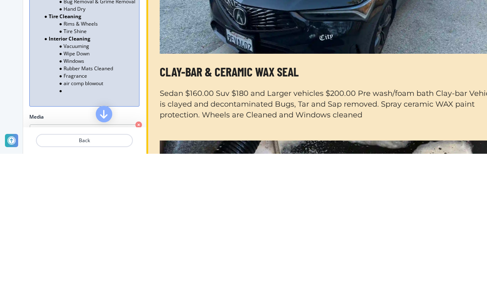
scroll to position [143, 0]
click at [84, 211] on li "air comp blowout" at bounding box center [88, 214] width 94 height 7
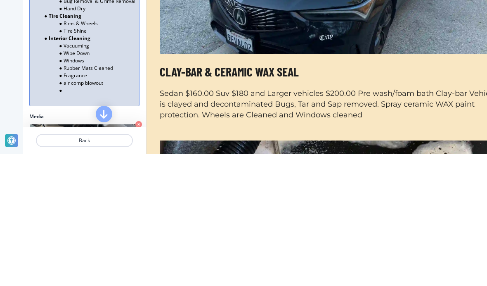
click at [80, 211] on li "air comp blowout" at bounding box center [88, 214] width 94 height 7
click at [66, 219] on li at bounding box center [88, 222] width 94 height 7
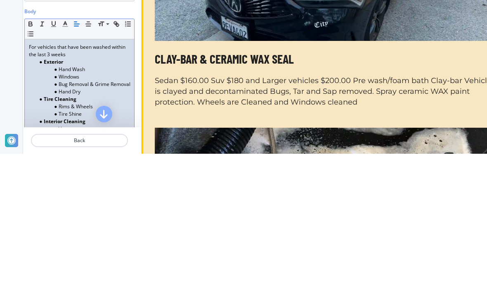
scroll to position [623, 0]
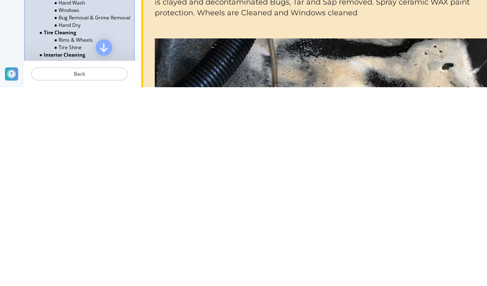
click at [101, 241] on icon "button" at bounding box center [104, 246] width 10 height 10
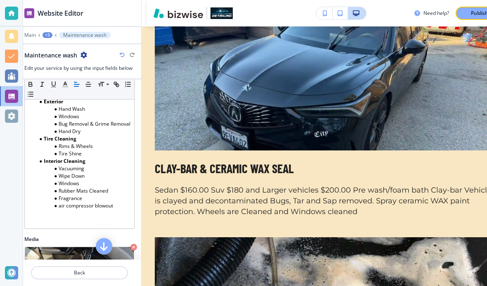
scroll to position [198, 0]
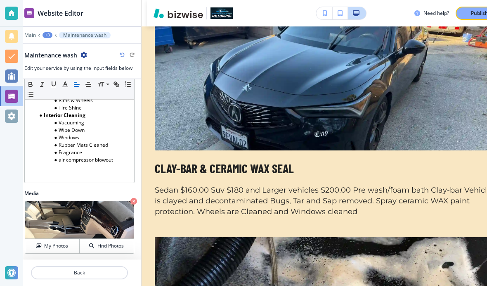
click at [469, 14] on div "Publish" at bounding box center [480, 12] width 26 height 7
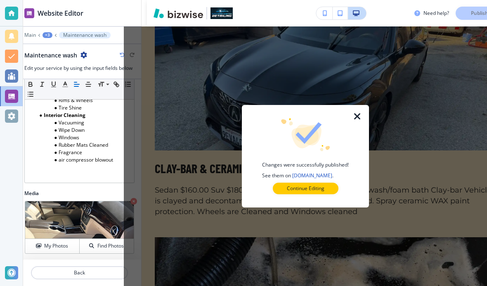
click at [325, 189] on button "Continue Editing" at bounding box center [306, 189] width 66 height 12
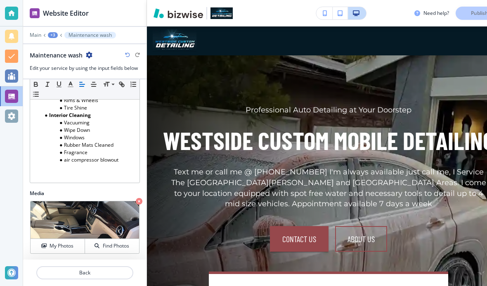
scroll to position [0, 0]
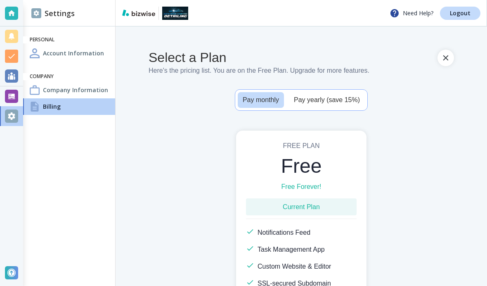
click at [12, 90] on div at bounding box center [11, 96] width 13 height 13
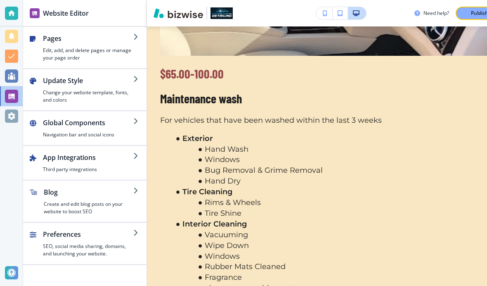
scroll to position [1408, 0]
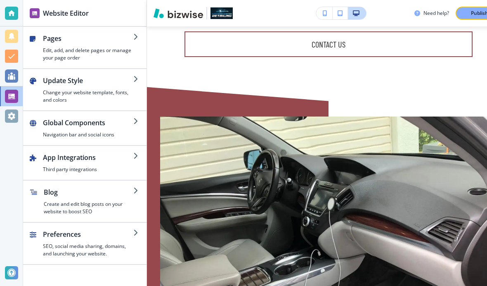
click at [42, 48] on div "button" at bounding box center [39, 47] width 7 height 28
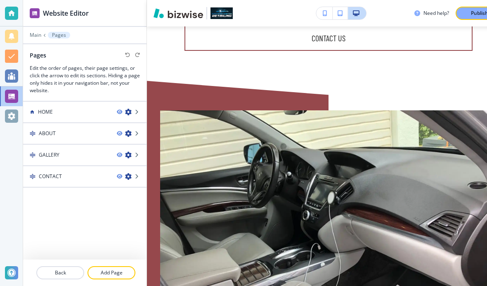
scroll to position [2150, 0]
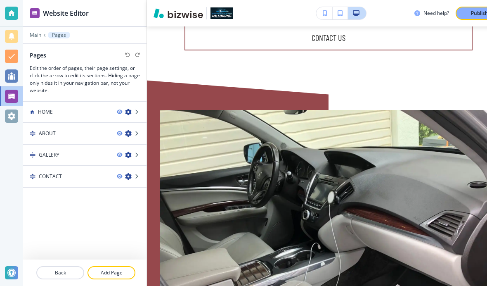
click at [476, 13] on p "Publish" at bounding box center [479, 12] width 17 height 7
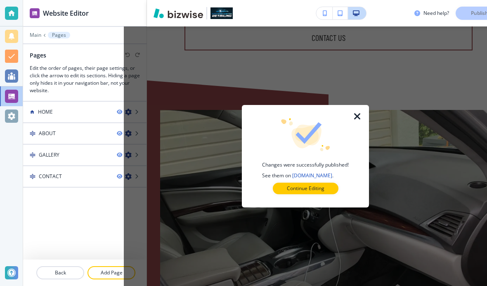
click at [363, 113] on icon "button" at bounding box center [358, 116] width 10 height 10
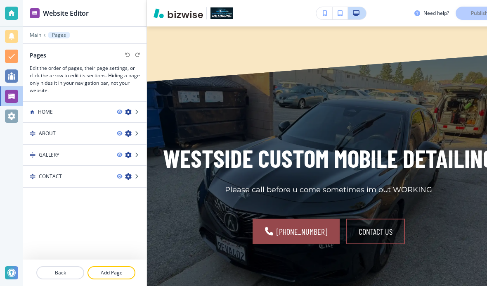
scroll to position [34, 0]
click at [475, 14] on div "Need help? Publish" at bounding box center [463, 13] width 96 height 13
